Goal: Task Accomplishment & Management: Complete application form

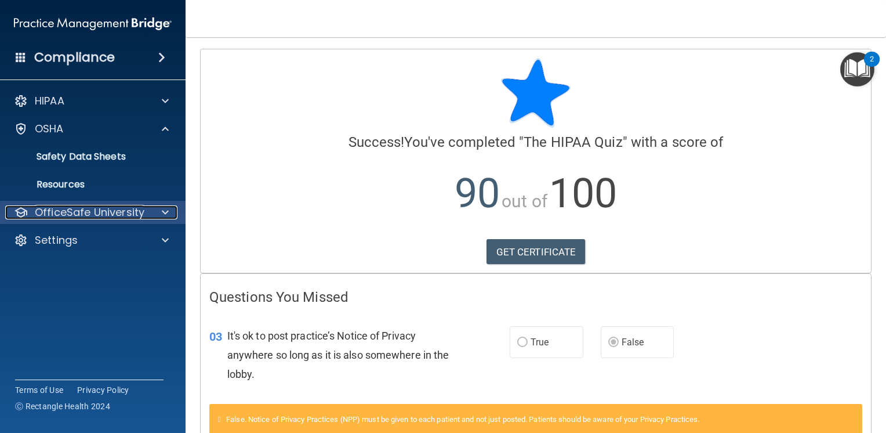
click at [77, 214] on p "OfficeSafe University" at bounding box center [90, 212] width 110 height 14
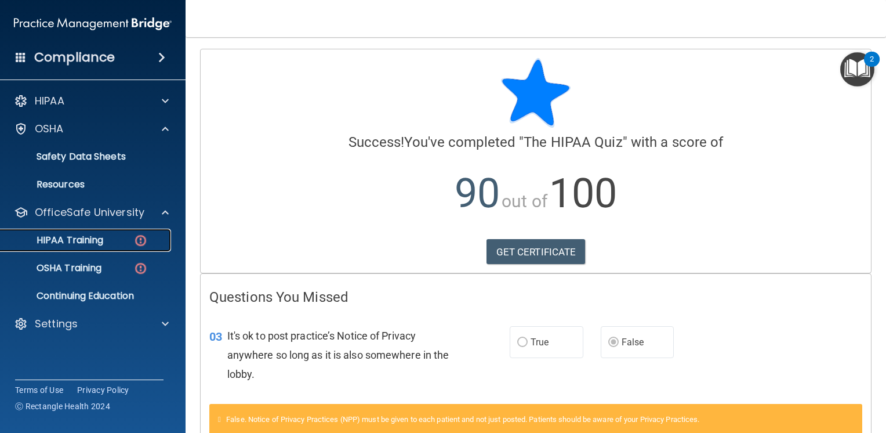
click at [119, 247] on link "HIPAA Training" at bounding box center [79, 240] width 183 height 23
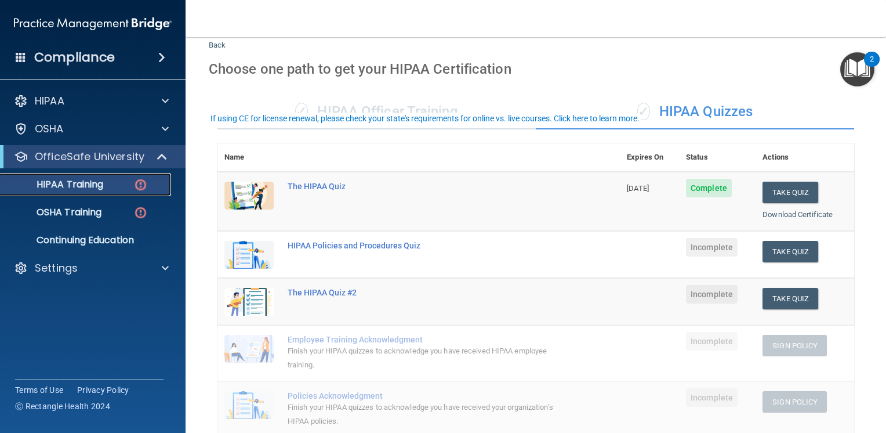
scroll to position [58, 0]
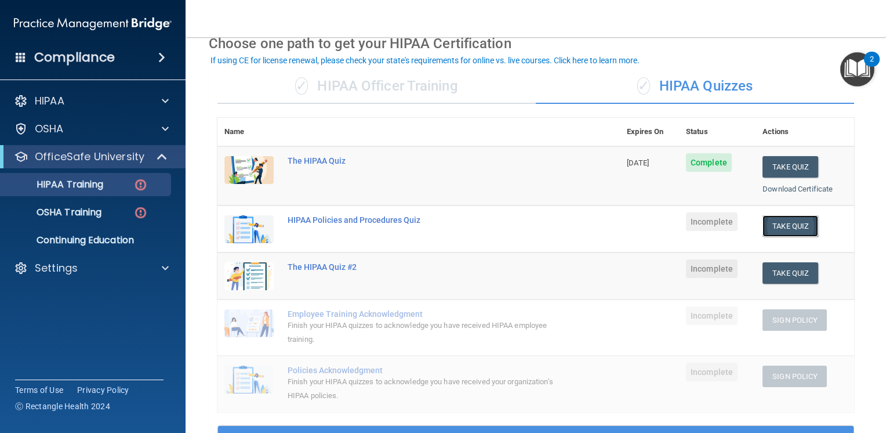
click at [769, 221] on button "Take Quiz" at bounding box center [791, 225] width 56 height 21
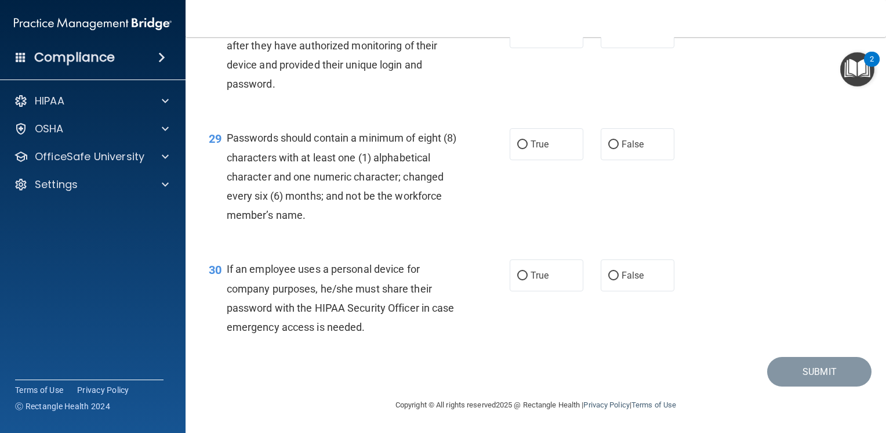
scroll to position [3019, 0]
click at [544, 147] on span "True" at bounding box center [540, 144] width 18 height 11
click at [528, 147] on input "True" at bounding box center [522, 144] width 10 height 9
radio input "true"
click at [544, 273] on span "True" at bounding box center [540, 275] width 18 height 11
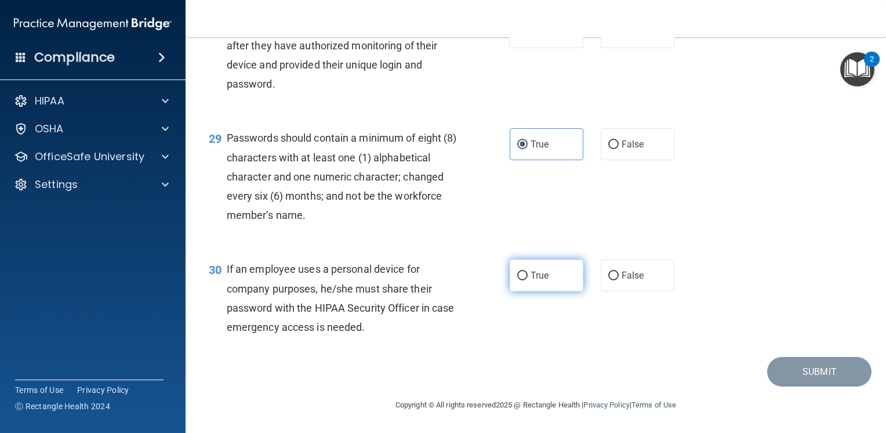
click at [528, 273] on input "True" at bounding box center [522, 275] width 10 height 9
radio input "true"
